Goal: Book appointment/travel/reservation

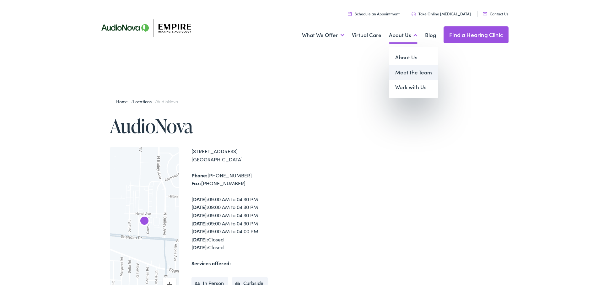
click at [401, 72] on link "Meet the Team" at bounding box center [413, 71] width 49 height 15
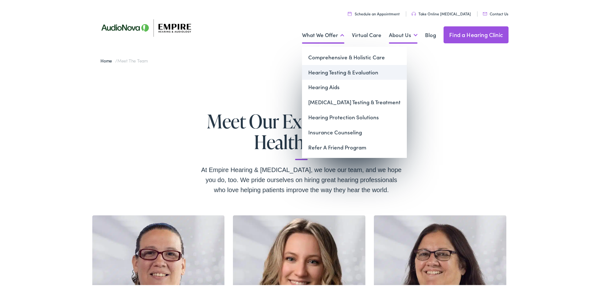
click at [328, 70] on link "Hearing Testing & Evaluation" at bounding box center [354, 71] width 105 height 15
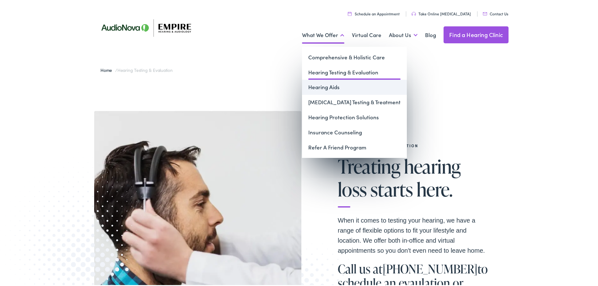
click at [316, 88] on link "Hearing Aids" at bounding box center [354, 85] width 105 height 15
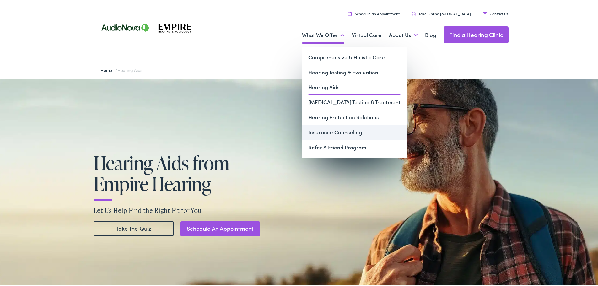
click at [311, 131] on link "Insurance Counseling" at bounding box center [354, 131] width 105 height 15
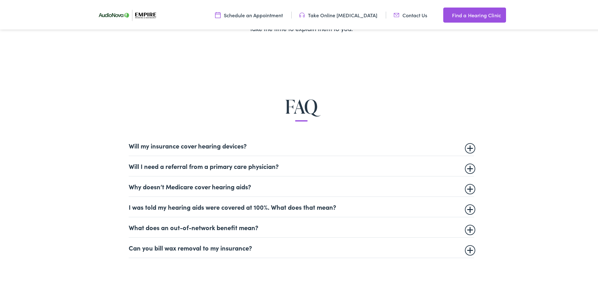
scroll to position [408, 0]
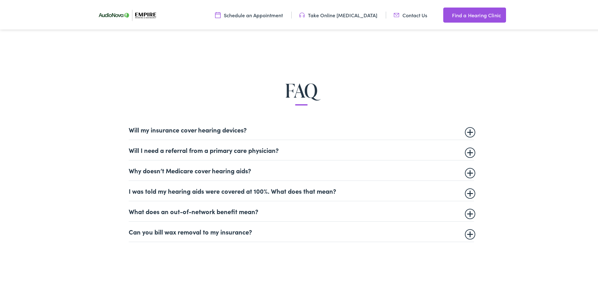
click at [212, 129] on summary "Will my insurance cover hearing devices?" at bounding box center [301, 129] width 345 height 8
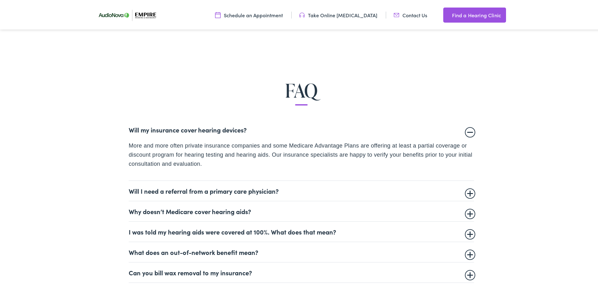
scroll to position [439, 0]
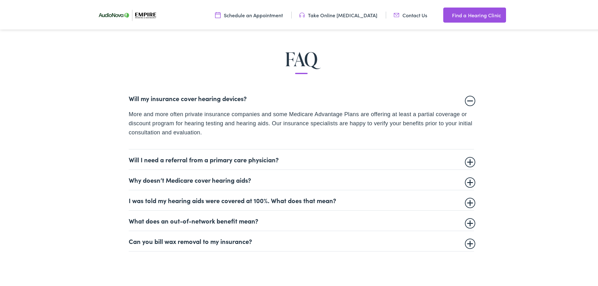
click at [260, 159] on summary "Will I need a referral from a primary care physician?" at bounding box center [301, 158] width 345 height 8
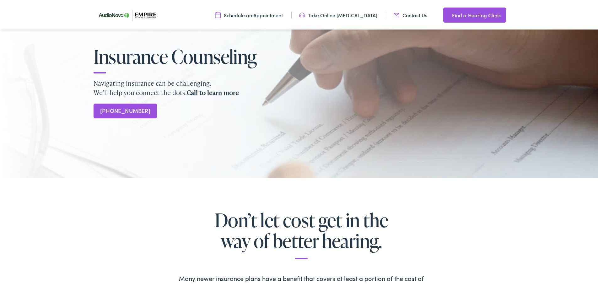
scroll to position [0, 0]
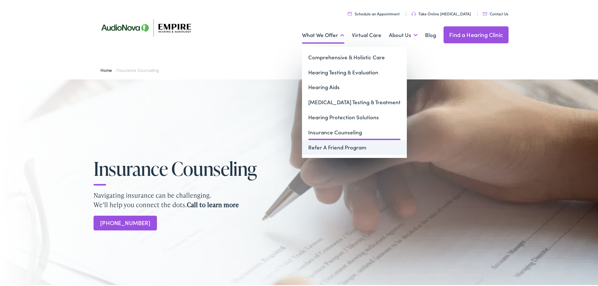
click at [327, 147] on link "Refer A Friend Program" at bounding box center [354, 146] width 105 height 15
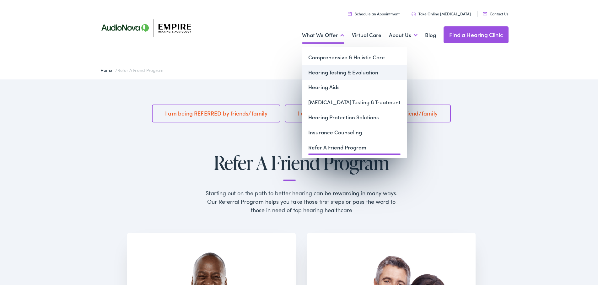
click at [319, 69] on link "Hearing Testing & Evaluation" at bounding box center [354, 71] width 105 height 15
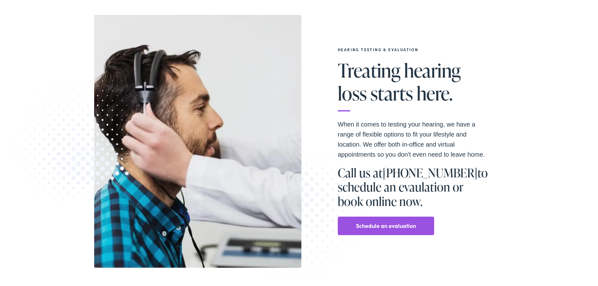
scroll to position [126, 0]
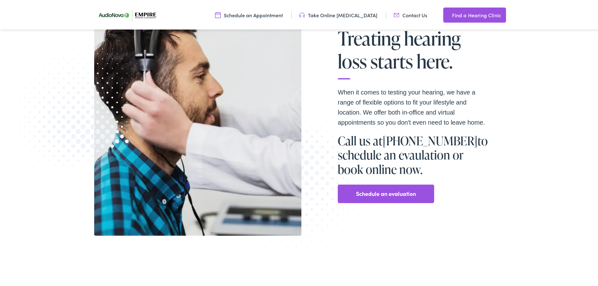
click at [377, 192] on link "Schedule an evaluation" at bounding box center [386, 192] width 60 height 10
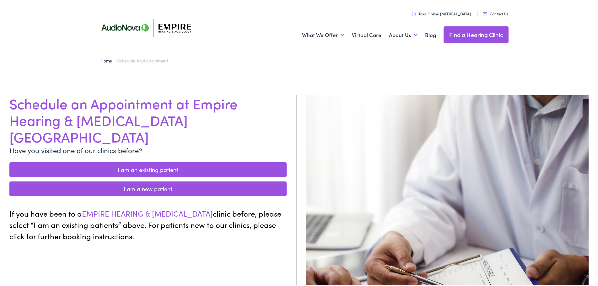
click at [146, 161] on link "I am an existing patient" at bounding box center [147, 168] width 277 height 15
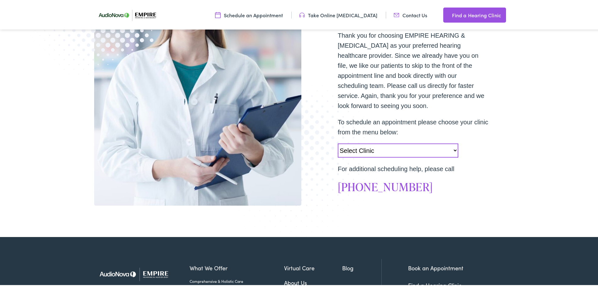
scroll to position [157, 0]
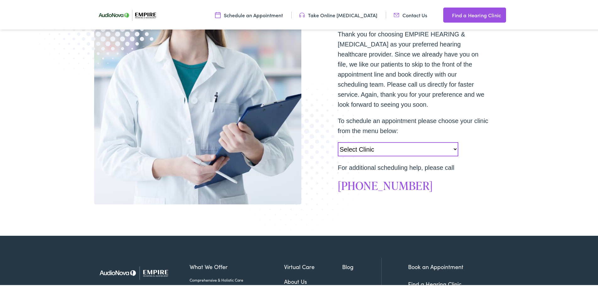
click at [452, 148] on select "Select Clinic Norwich-NY-AudioNova 43 Hale Street Amherst-NY-AudioNova 315 Albe…" at bounding box center [398, 148] width 121 height 14
select select "https://empirehearing.alpacaaudiology.com/locations/empire-hearing-audiology-am…"
click at [338, 141] on select "Select Clinic Norwich-NY-AudioNova 43 Hale Street Amherst-NY-AudioNova 315 Albe…" at bounding box center [398, 148] width 121 height 14
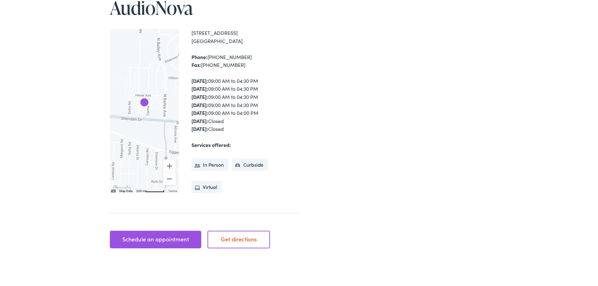
scroll to position [157, 0]
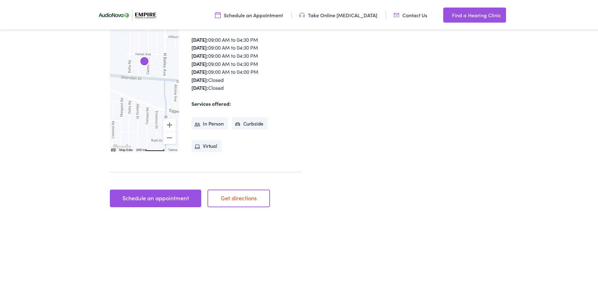
click at [141, 197] on link "Schedule an appointment" at bounding box center [155, 197] width 91 height 18
